Goal: Task Accomplishment & Management: Use online tool/utility

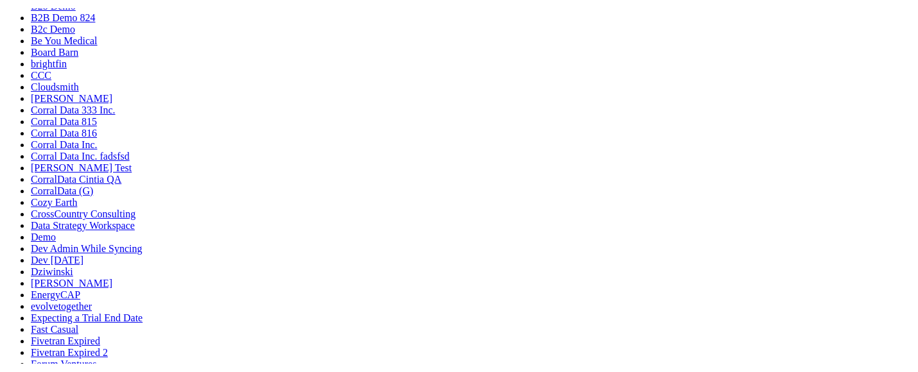
scroll to position [213, 0]
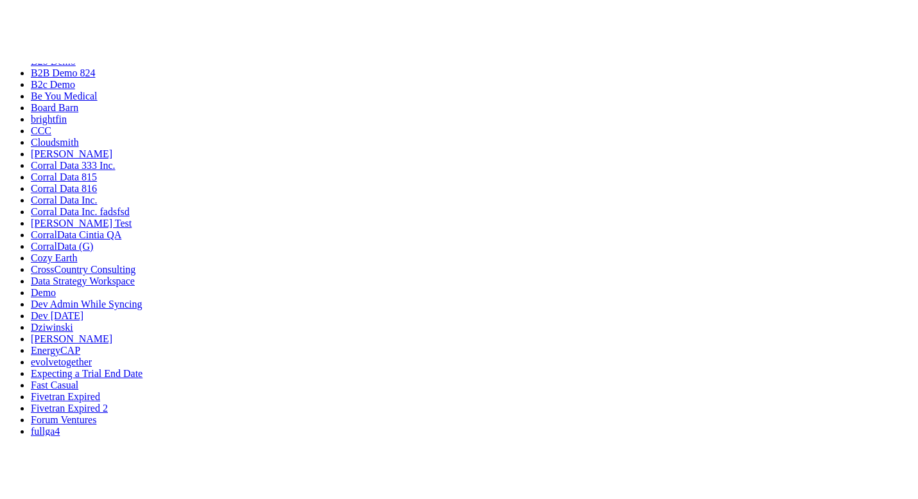
scroll to position [7, 0]
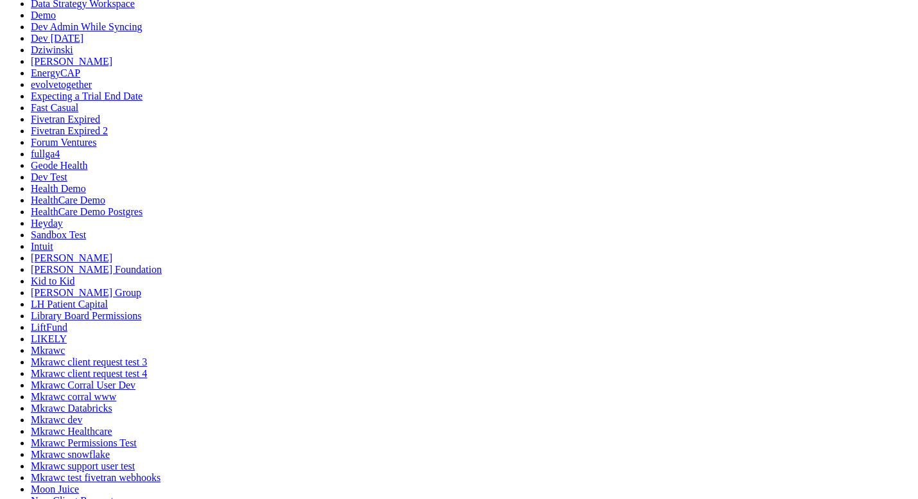
scroll to position [418, 0]
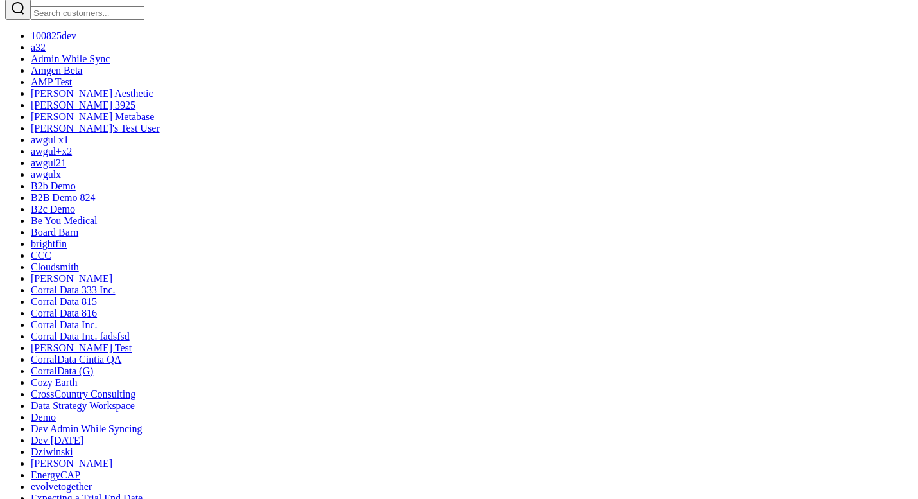
scroll to position [24, 0]
